Goal: Transaction & Acquisition: Purchase product/service

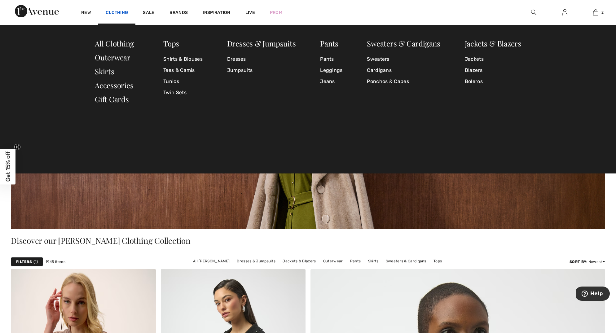
scroll to position [1, 0]
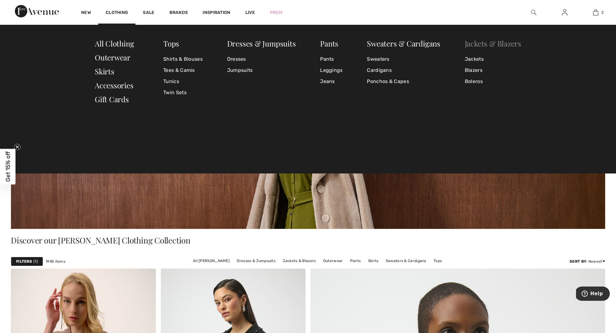
click at [484, 44] on link "Jackets & Blazers" at bounding box center [493, 43] width 56 height 10
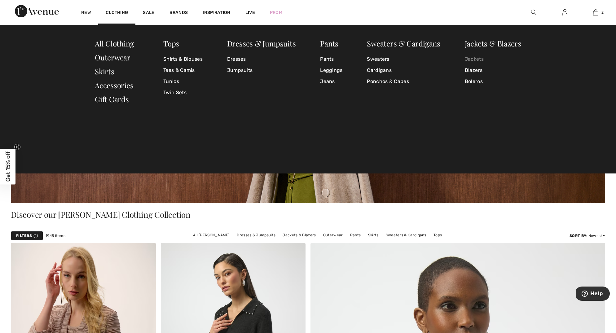
scroll to position [29, 0]
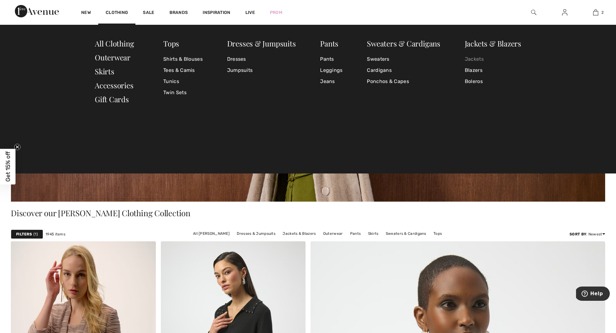
click at [477, 58] on link "Jackets" at bounding box center [493, 59] width 56 height 11
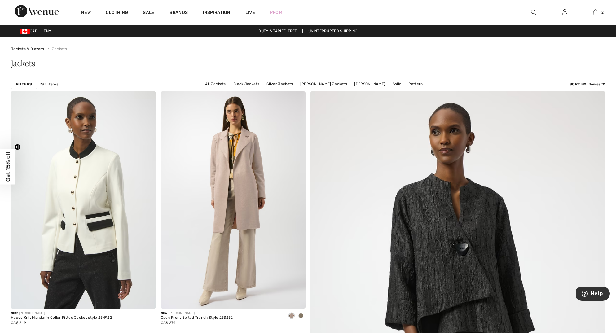
click at [534, 12] on img at bounding box center [533, 12] width 5 height 7
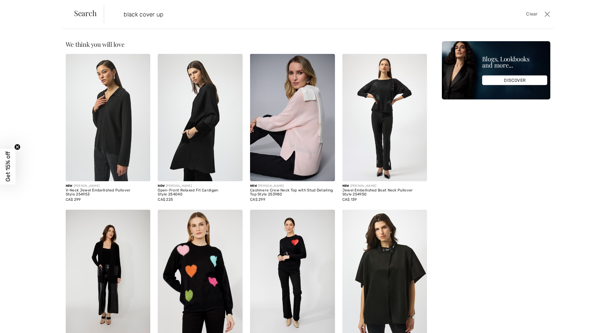
type input "black cover up"
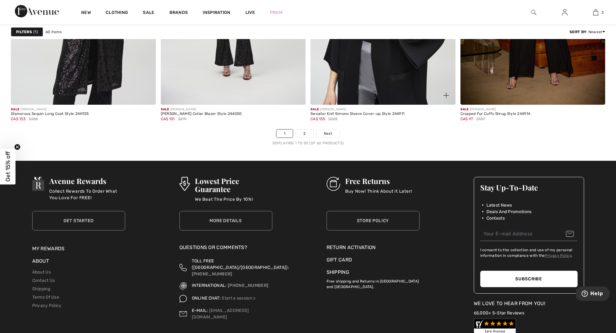
scroll to position [3706, 0]
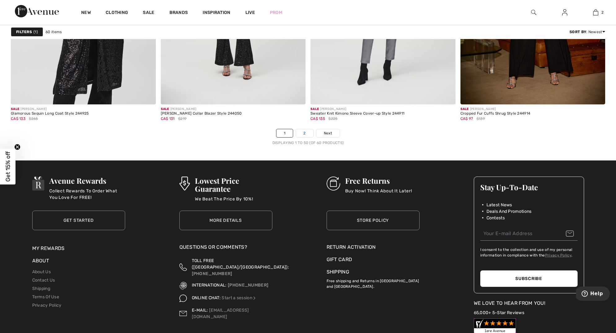
click at [310, 134] on link "2" at bounding box center [304, 133] width 17 height 8
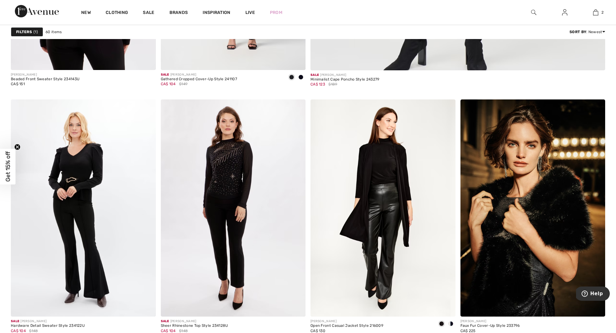
scroll to position [484, 0]
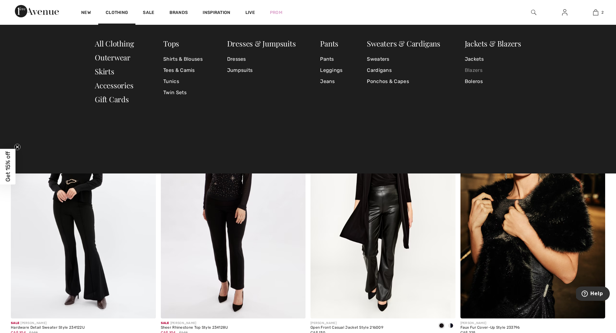
click at [481, 71] on link "Blazers" at bounding box center [493, 70] width 56 height 11
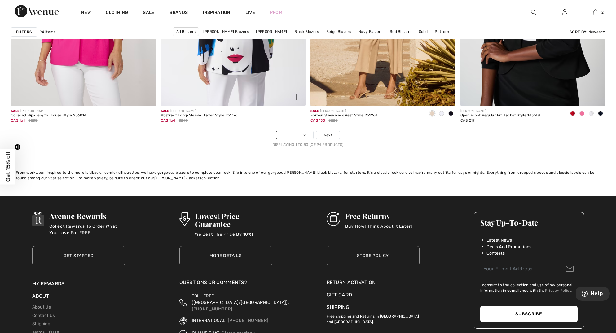
scroll to position [3708, 0]
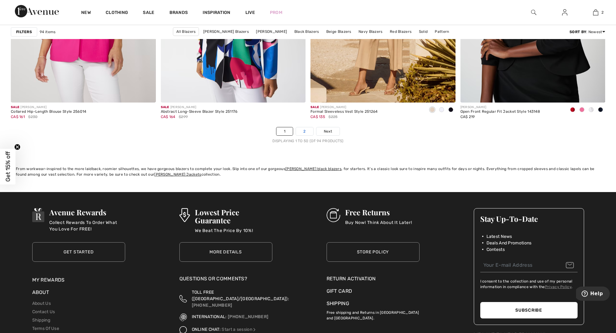
click at [305, 132] on link "2" at bounding box center [304, 131] width 17 height 8
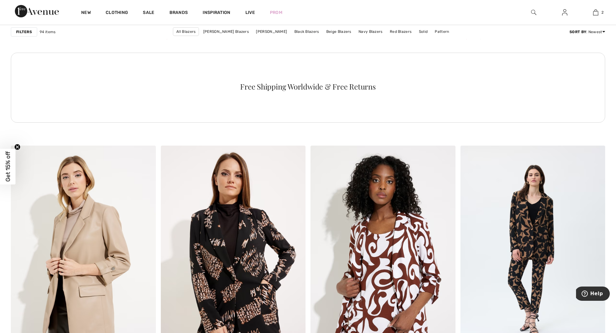
scroll to position [2953, 0]
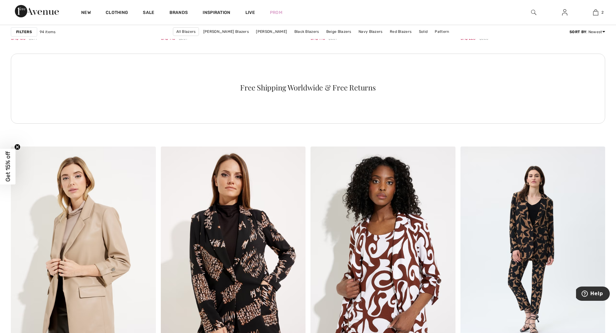
click at [531, 11] on img at bounding box center [533, 12] width 5 height 7
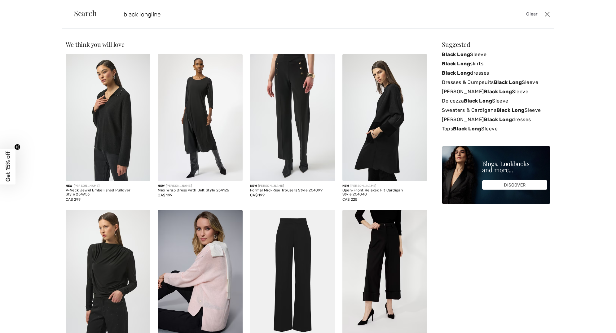
type input "black longline"
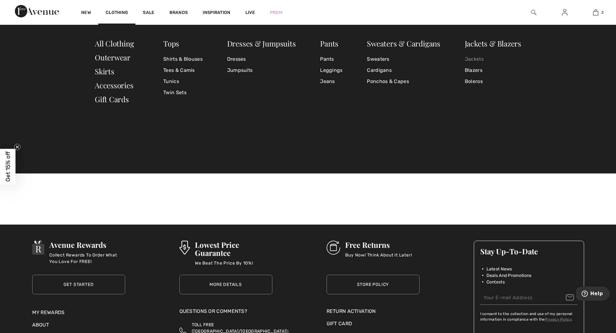
click at [475, 60] on link "Jackets" at bounding box center [493, 59] width 56 height 11
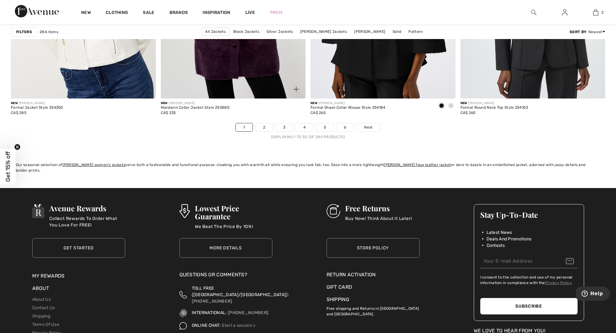
scroll to position [3710, 0]
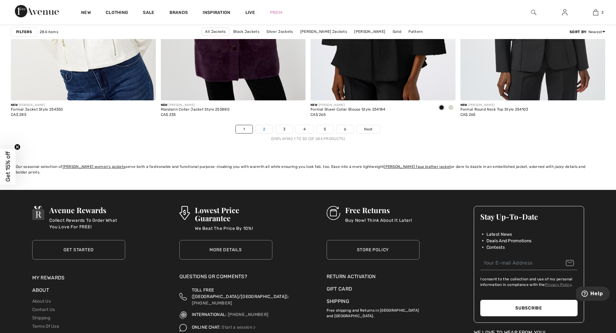
click at [265, 130] on link "2" at bounding box center [264, 129] width 17 height 8
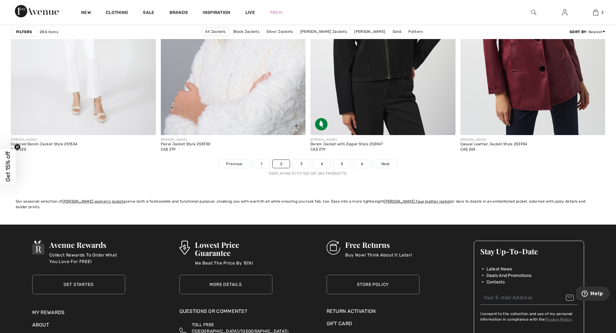
scroll to position [3676, 0]
click at [297, 163] on link "3" at bounding box center [301, 164] width 17 height 8
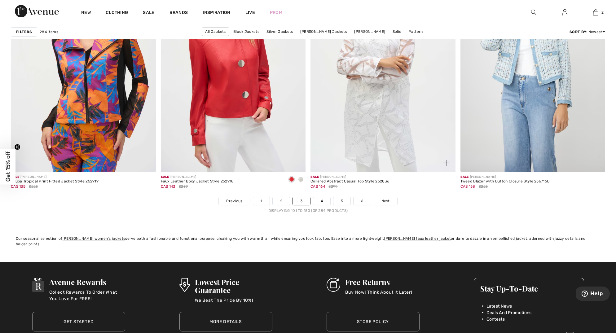
scroll to position [3640, 0]
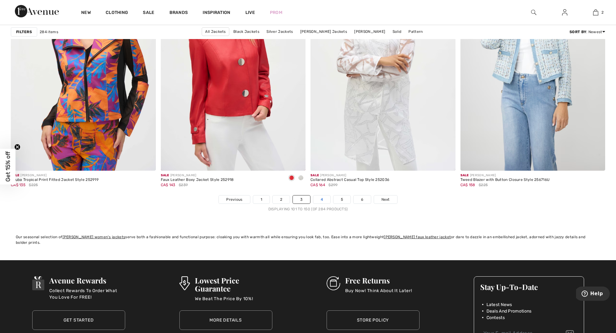
click at [325, 199] on link "4" at bounding box center [321, 200] width 17 height 8
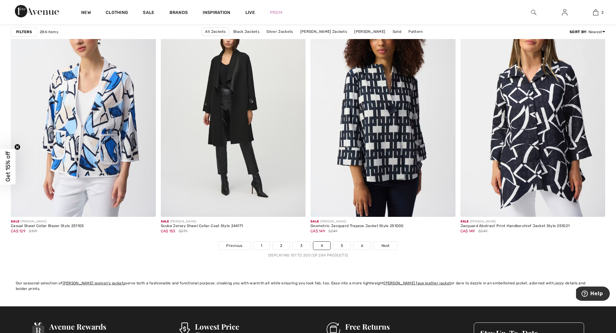
scroll to position [3594, 0]
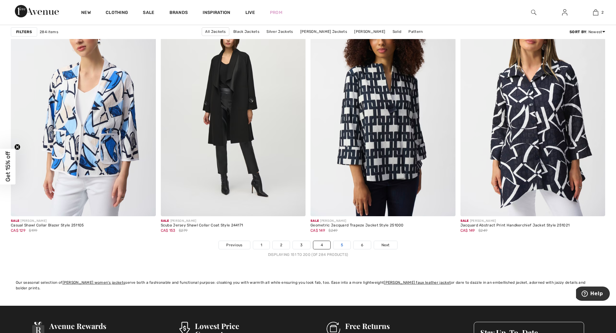
click at [344, 247] on link "5" at bounding box center [341, 245] width 17 height 8
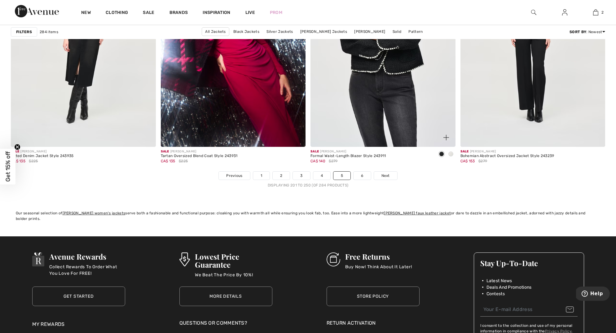
scroll to position [3663, 0]
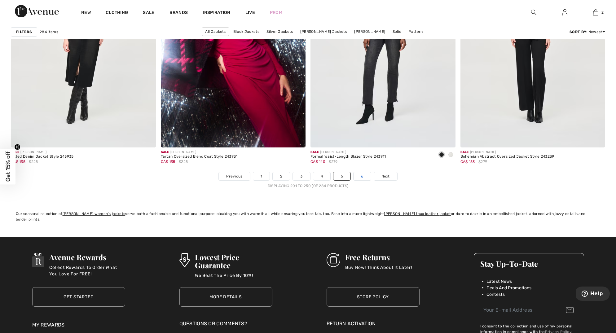
click at [360, 178] on link "6" at bounding box center [362, 176] width 17 height 8
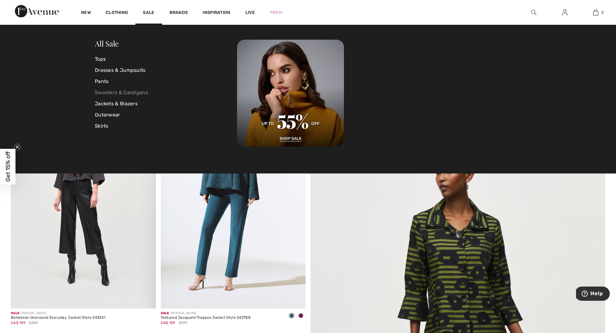
click at [133, 93] on link "Sweaters & Cardigans" at bounding box center [166, 92] width 142 height 11
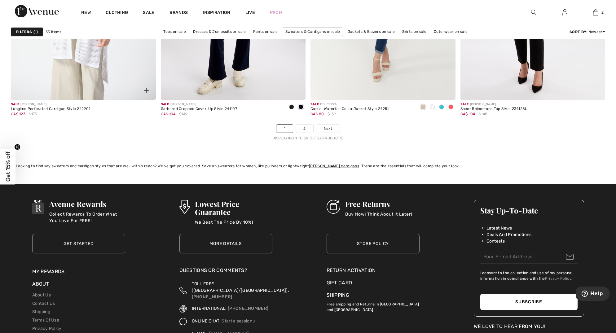
scroll to position [3715, 0]
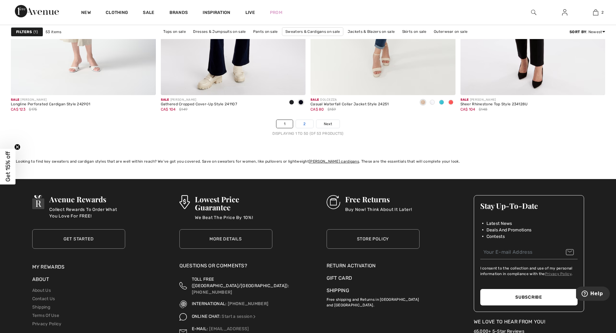
click at [302, 123] on link "2" at bounding box center [304, 124] width 17 height 8
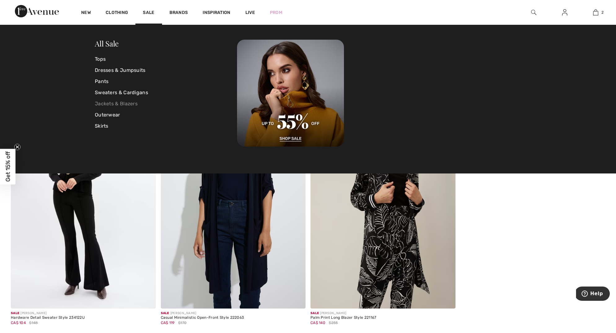
click at [132, 103] on link "Jackets & Blazers" at bounding box center [166, 103] width 142 height 11
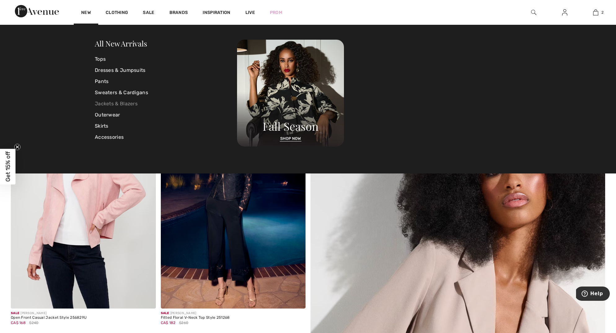
click at [112, 105] on link "Jackets & Blazers" at bounding box center [166, 103] width 142 height 11
